Goal: Transaction & Acquisition: Purchase product/service

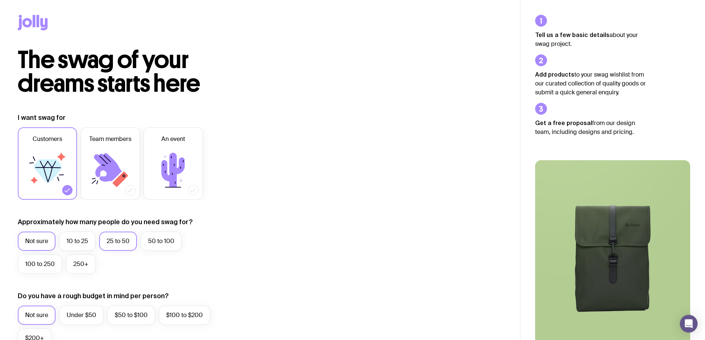
click at [108, 243] on label "25 to 50" at bounding box center [118, 241] width 38 height 19
click at [0, 0] on input "25 to 50" at bounding box center [0, 0] width 0 height 0
click at [80, 235] on label "10 to 25" at bounding box center [77, 241] width 36 height 19
click at [0, 0] on input "10 to 25" at bounding box center [0, 0] width 0 height 0
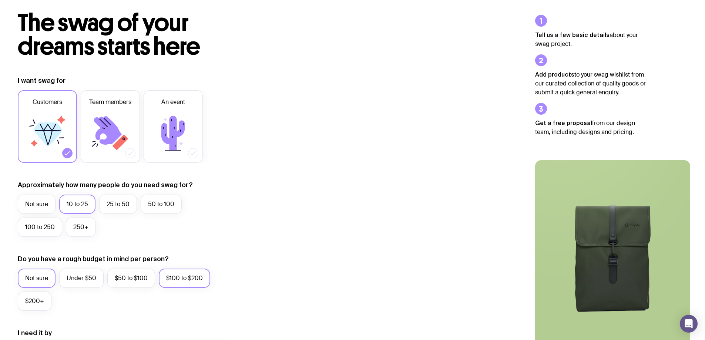
click at [182, 270] on label "$100 to $200" at bounding box center [184, 278] width 51 height 19
click at [0, 0] on input "$100 to $200" at bounding box center [0, 0] width 0 height 0
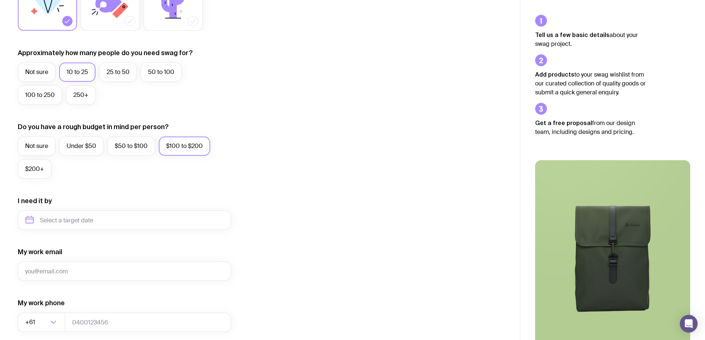
scroll to position [185, 0]
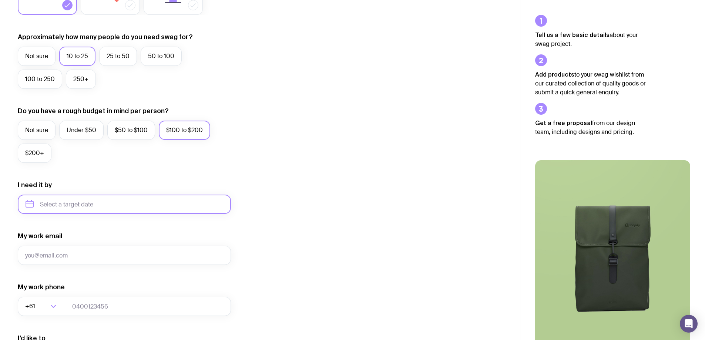
click at [171, 208] on input "text" at bounding box center [124, 204] width 213 height 19
drag, startPoint x: 62, startPoint y: 294, endPoint x: 97, endPoint y: 297, distance: 34.9
click at [97, 297] on div "Jan Feb Mar Apr May Jun [DATE] Aug Sep Oct Nov Dec" at bounding box center [65, 272] width 95 height 67
click at [97, 297] on button "Dec" at bounding box center [95, 295] width 27 height 15
type input "[DATE]"
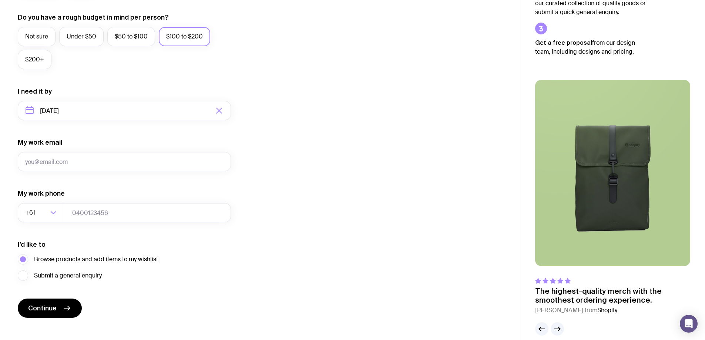
scroll to position [289, 0]
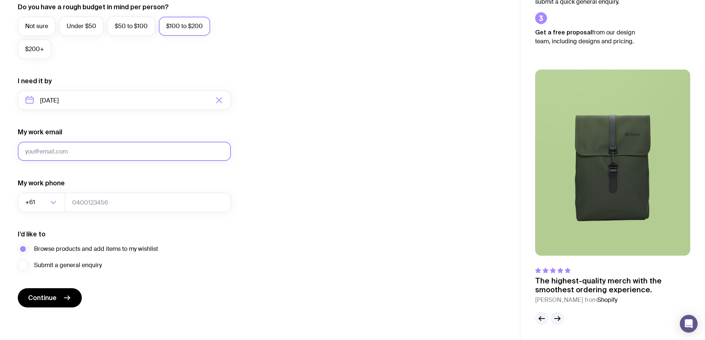
click at [149, 148] on input "My work email" at bounding box center [124, 151] width 213 height 19
type input "[PERSON_NAME][EMAIL_ADDRESS][DOMAIN_NAME]"
type input "0417161184"
click at [140, 144] on input "[PERSON_NAME][EMAIL_ADDRESS][DOMAIN_NAME]" at bounding box center [124, 151] width 213 height 19
type input "[PERSON_NAME][EMAIL_ADDRESS][DOMAIN_NAME]"
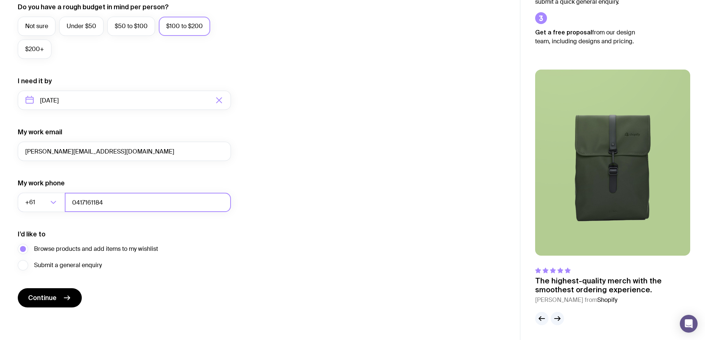
click at [130, 201] on input "0417161184" at bounding box center [148, 202] width 166 height 19
type input "0417161185"
click at [250, 262] on div "I want swag for Customers Team members An event Approximately how many people d…" at bounding box center [260, 65] width 484 height 483
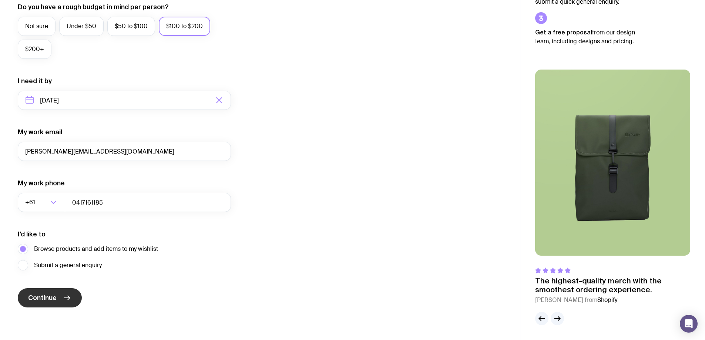
click at [61, 295] on button "Continue" at bounding box center [50, 297] width 64 height 19
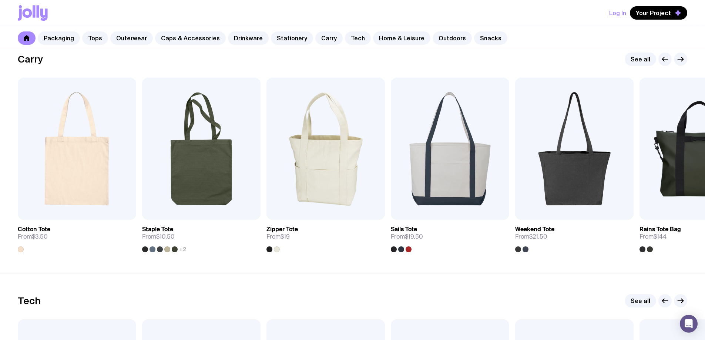
scroll to position [1575, 0]
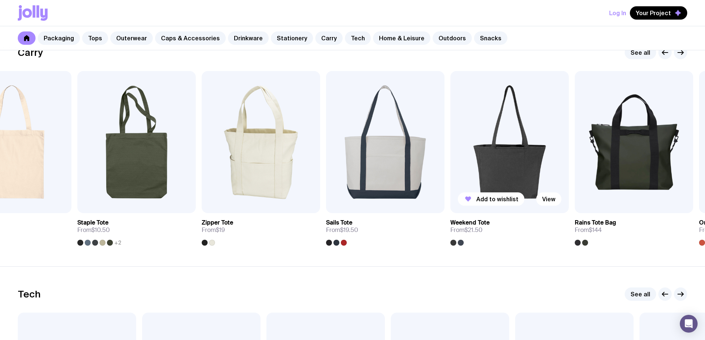
drag, startPoint x: 553, startPoint y: 192, endPoint x: 511, endPoint y: 188, distance: 42.3
click at [511, 188] on img at bounding box center [509, 142] width 118 height 142
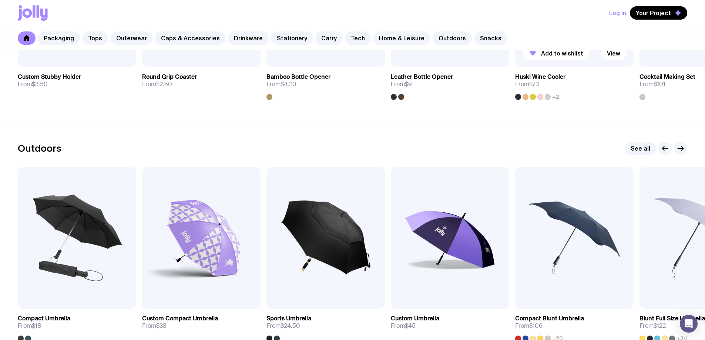
scroll to position [2278, 0]
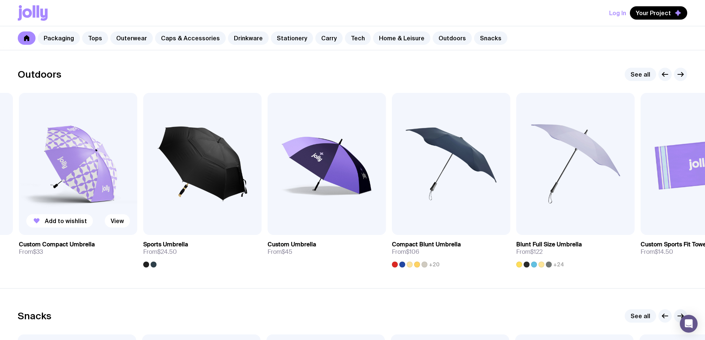
drag, startPoint x: 357, startPoint y: 260, endPoint x: 124, endPoint y: 259, distance: 233.1
click at [120, 260] on div "Add to wishlist View Compact Umbrella From $18 Add to wishlist View Custom Comp…" at bounding box center [352, 180] width 669 height 175
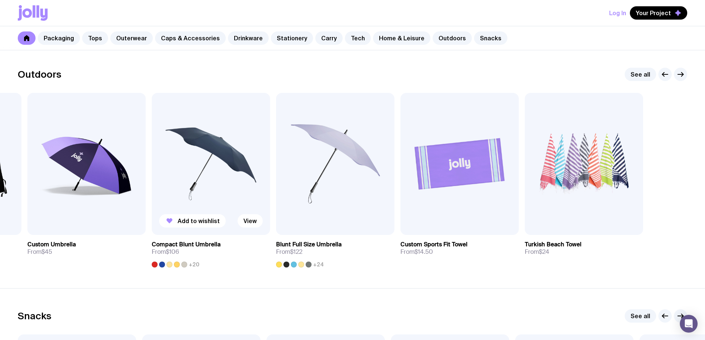
drag, startPoint x: 598, startPoint y: 162, endPoint x: 109, endPoint y: 203, distance: 490.8
click at [110, 202] on div "Add to wishlist View Compact Umbrella From $18 Add to wishlist View Custom Comp…" at bounding box center [352, 180] width 669 height 175
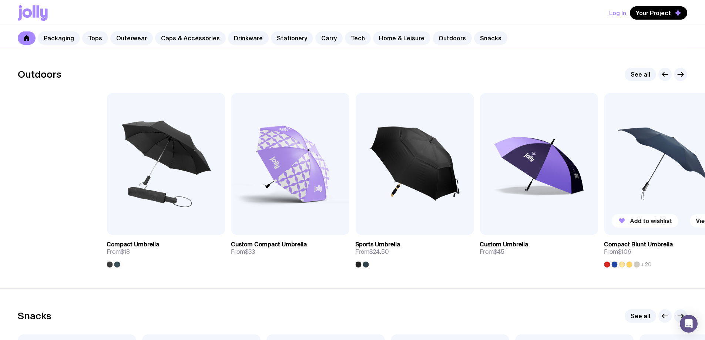
drag, startPoint x: 251, startPoint y: 199, endPoint x: 684, endPoint y: 193, distance: 433.6
click at [684, 193] on img at bounding box center [663, 164] width 118 height 142
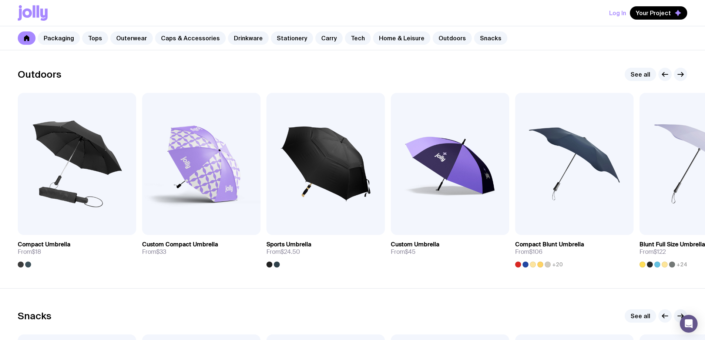
drag, startPoint x: 462, startPoint y: 280, endPoint x: 333, endPoint y: 280, distance: 128.4
click at [333, 280] on section "Outdoors See all Add to wishlist View Compact Umbrella From $18 Add to wishlist…" at bounding box center [352, 168] width 705 height 242
drag, startPoint x: 542, startPoint y: 182, endPoint x: 509, endPoint y: 215, distance: 46.6
click at [509, 215] on div "Add to wishlist View Compact Umbrella From $18 Add to wishlist View Custom Comp…" at bounding box center [352, 180] width 669 height 175
click at [348, 148] on img at bounding box center [325, 164] width 118 height 142
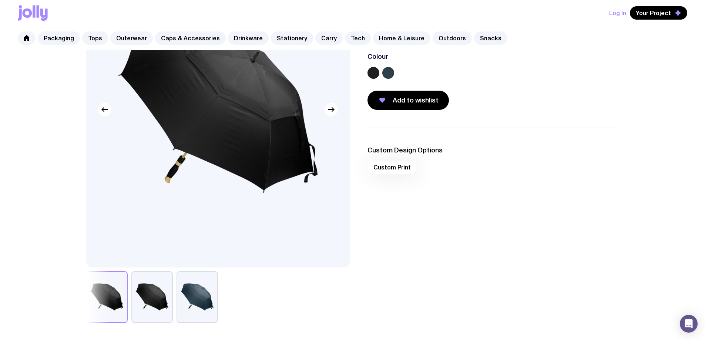
scroll to position [111, 0]
click at [390, 171] on div "Custom Print" at bounding box center [493, 169] width 252 height 18
click at [391, 164] on div "Custom Print" at bounding box center [493, 169] width 252 height 18
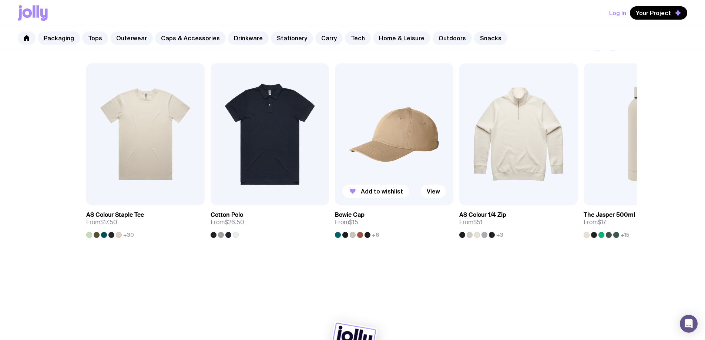
scroll to position [444, 0]
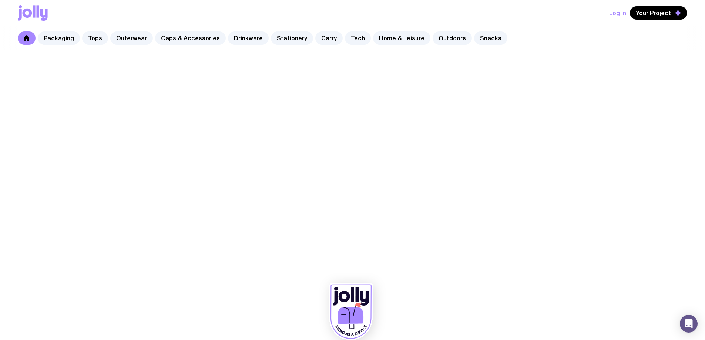
scroll to position [458, 0]
